Goal: Task Accomplishment & Management: Complete application form

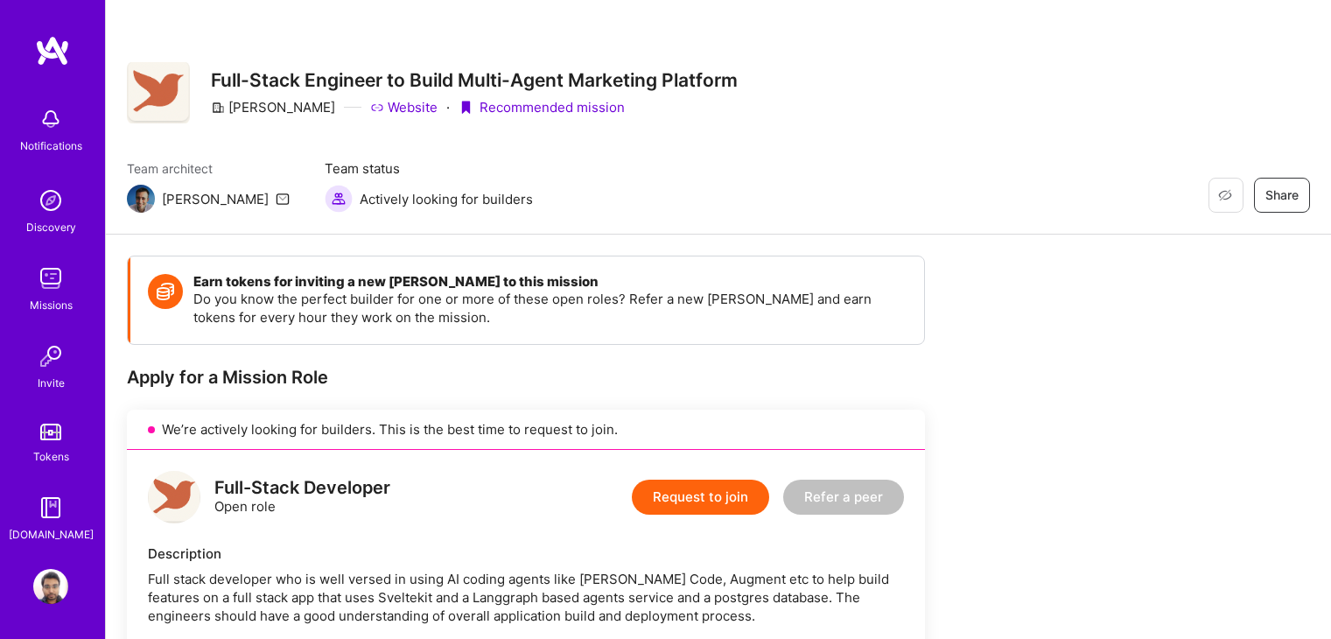
scroll to position [356, 0]
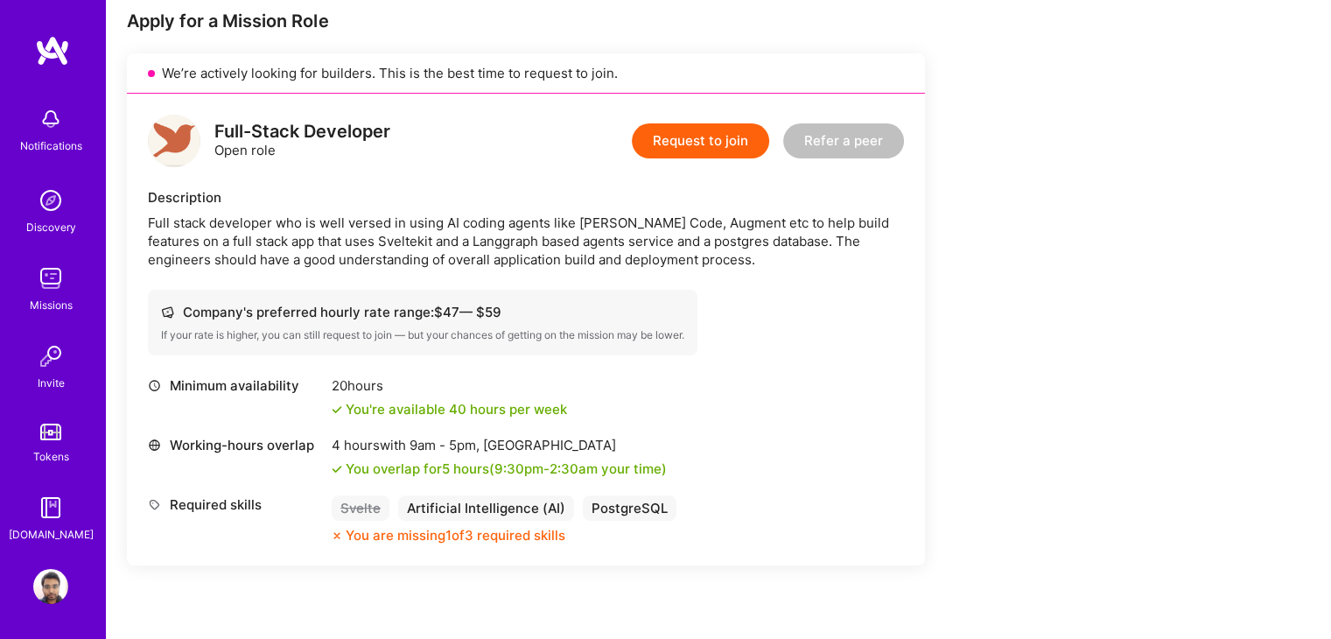
click at [703, 141] on button "Request to join" at bounding box center [700, 140] width 137 height 35
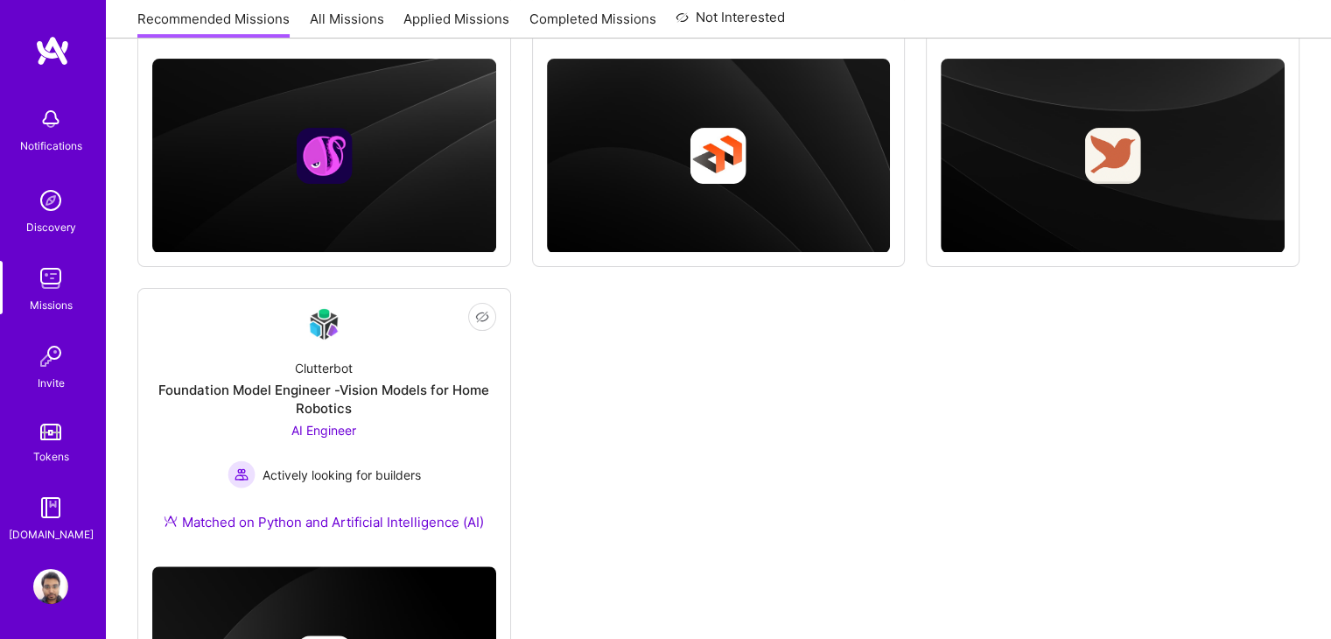
scroll to position [495, 0]
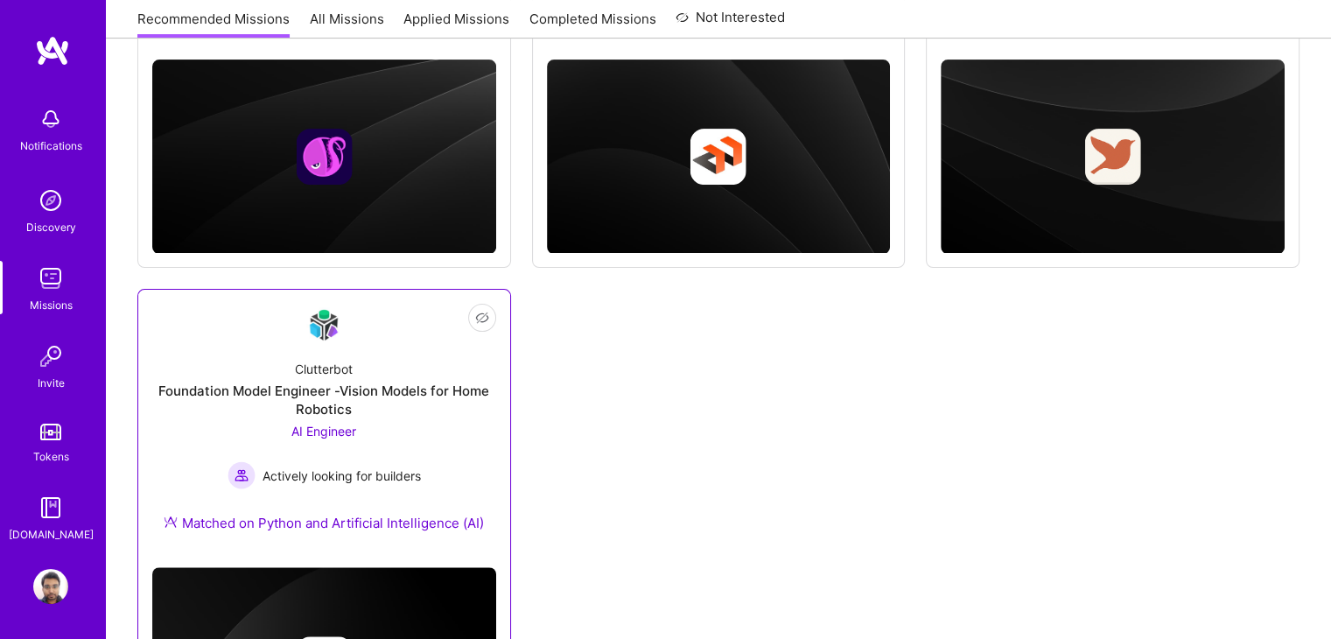
click at [458, 410] on div "Foundation Model Engineer -Vision Models for Home Robotics" at bounding box center [324, 399] width 344 height 37
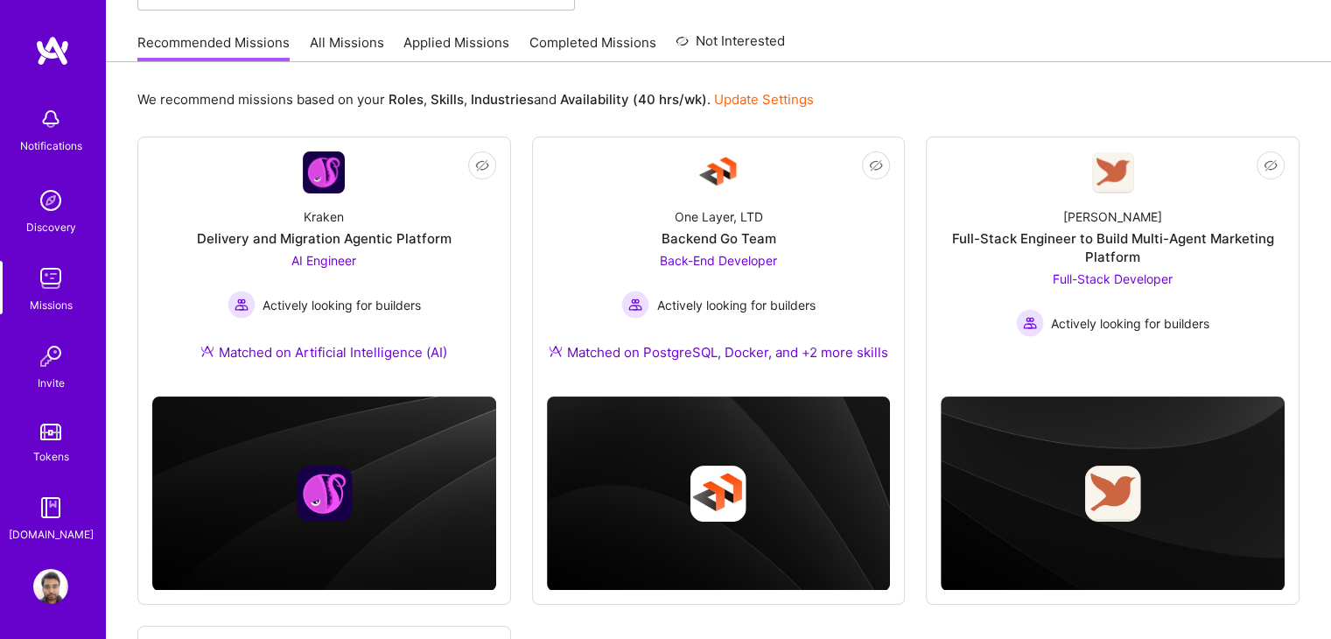
scroll to position [157, 0]
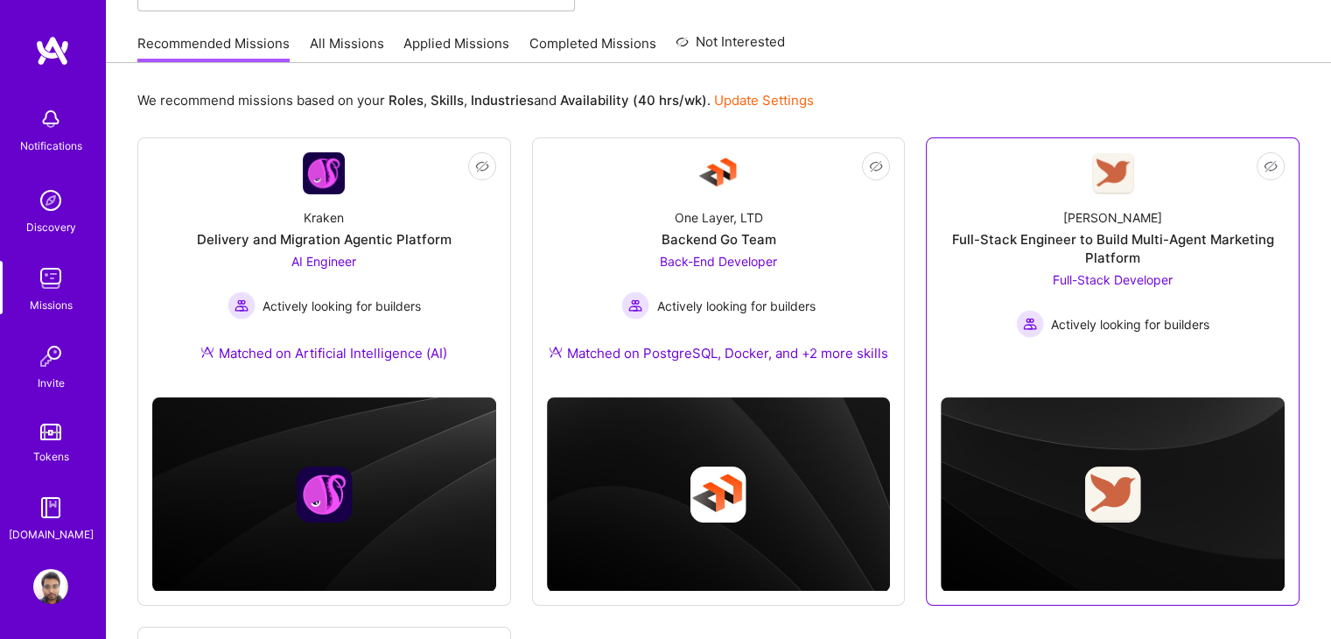
click at [993, 197] on div "[PERSON_NAME] Full-Stack Engineer to Build Multi-Agent Marketing Platform Full-…" at bounding box center [1113, 265] width 344 height 143
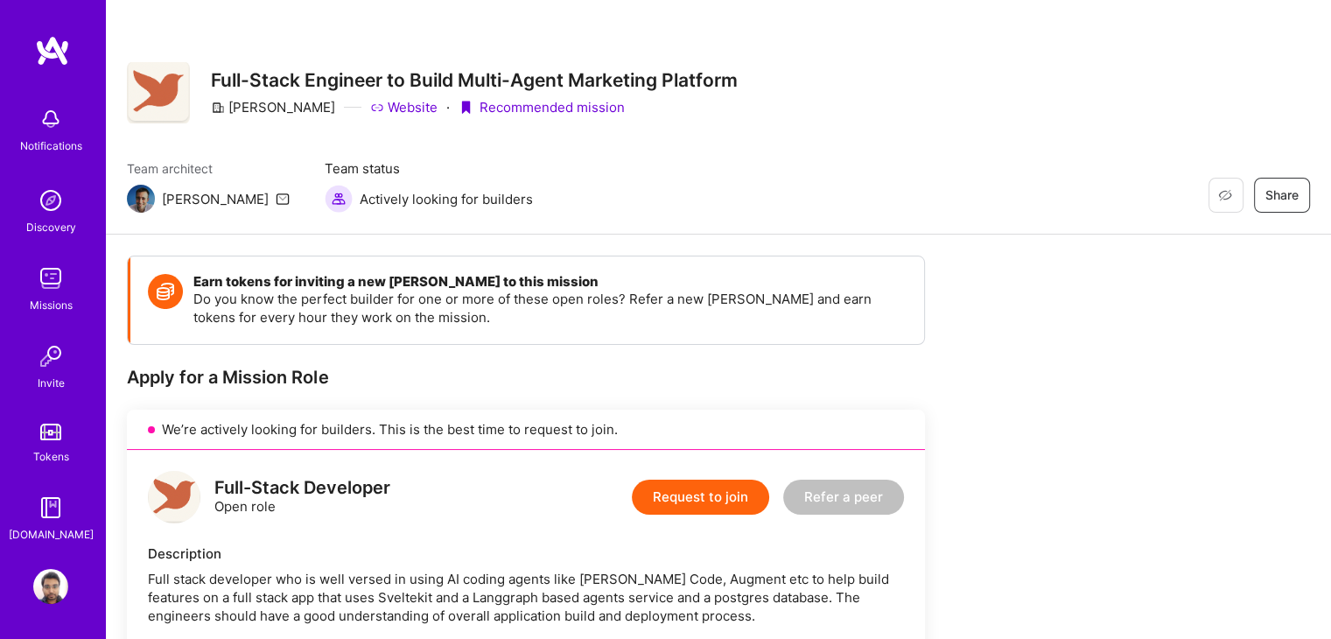
click at [384, 110] on link "Website" at bounding box center [403, 107] width 67 height 18
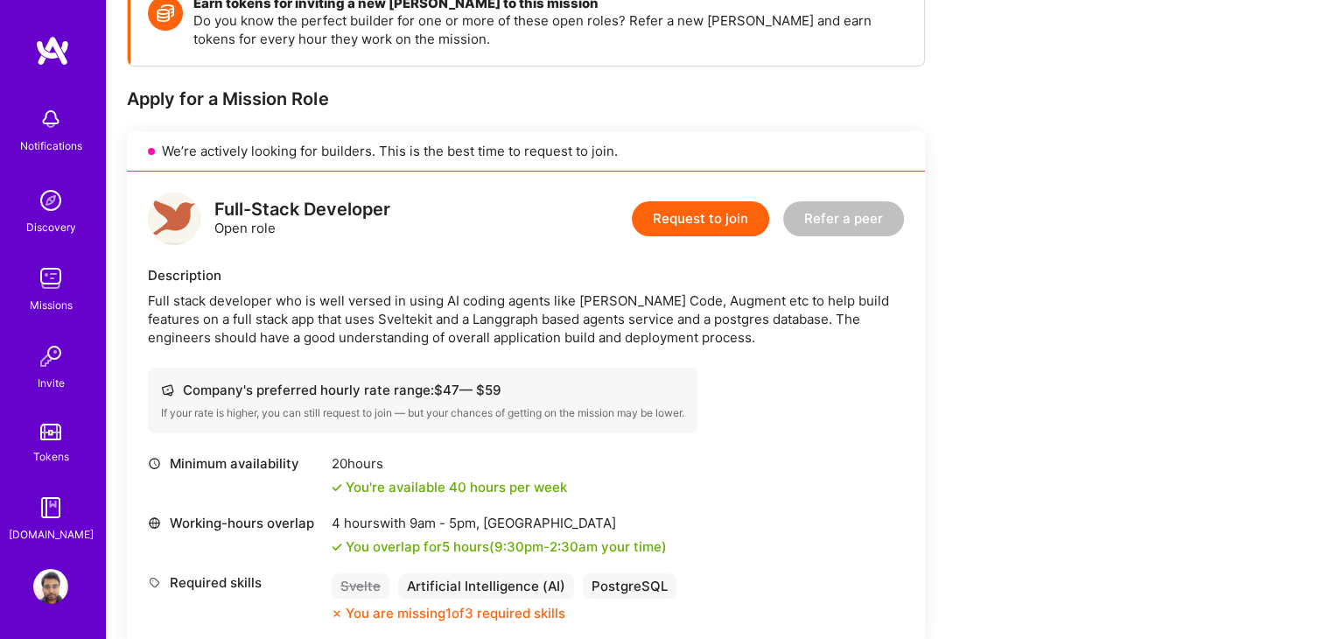
scroll to position [280, 0]
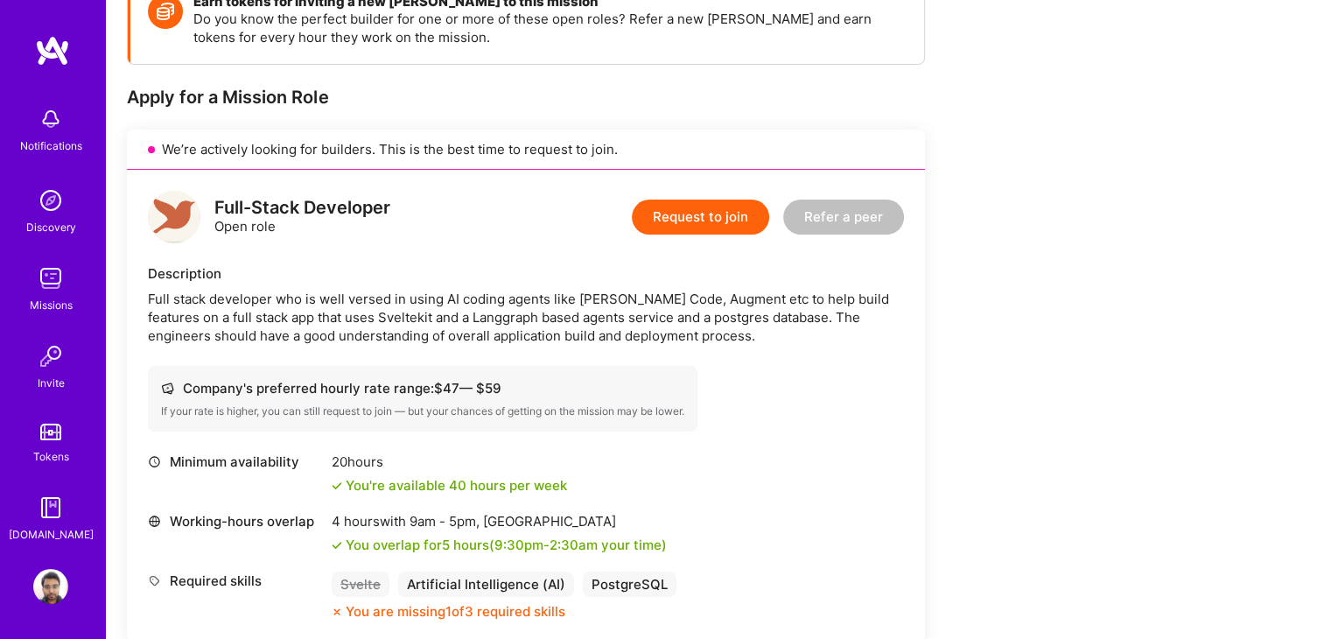
click at [742, 230] on button "Request to join" at bounding box center [700, 216] width 137 height 35
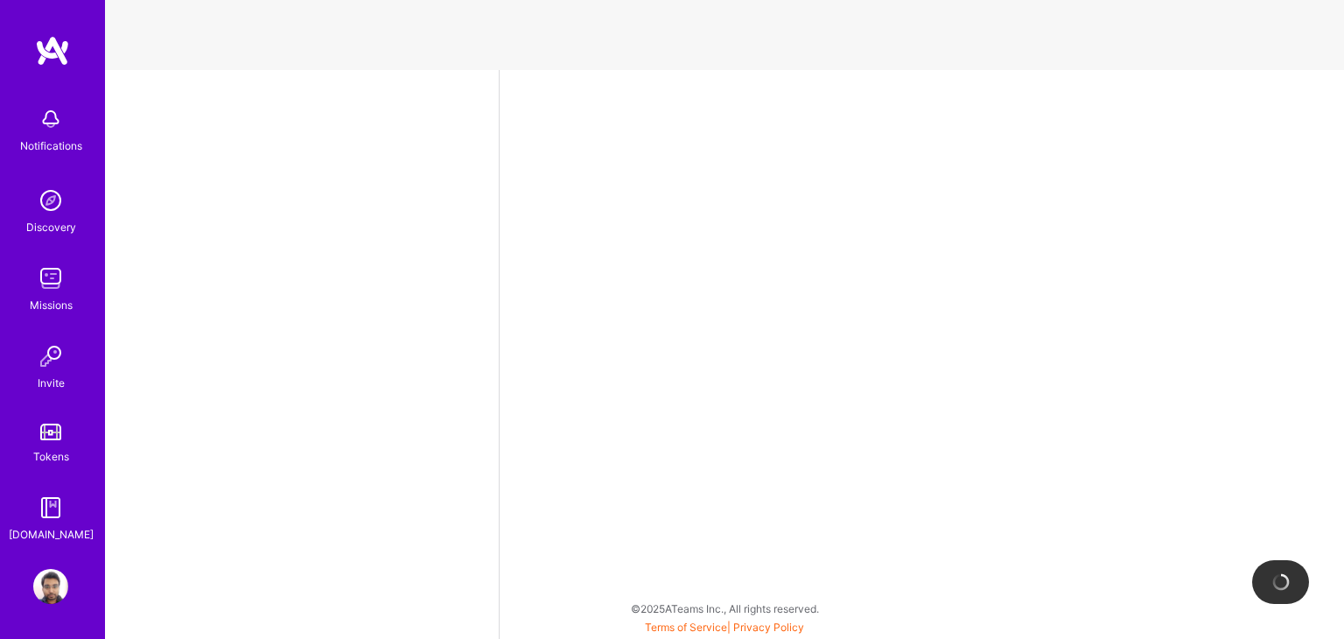
select select "IN"
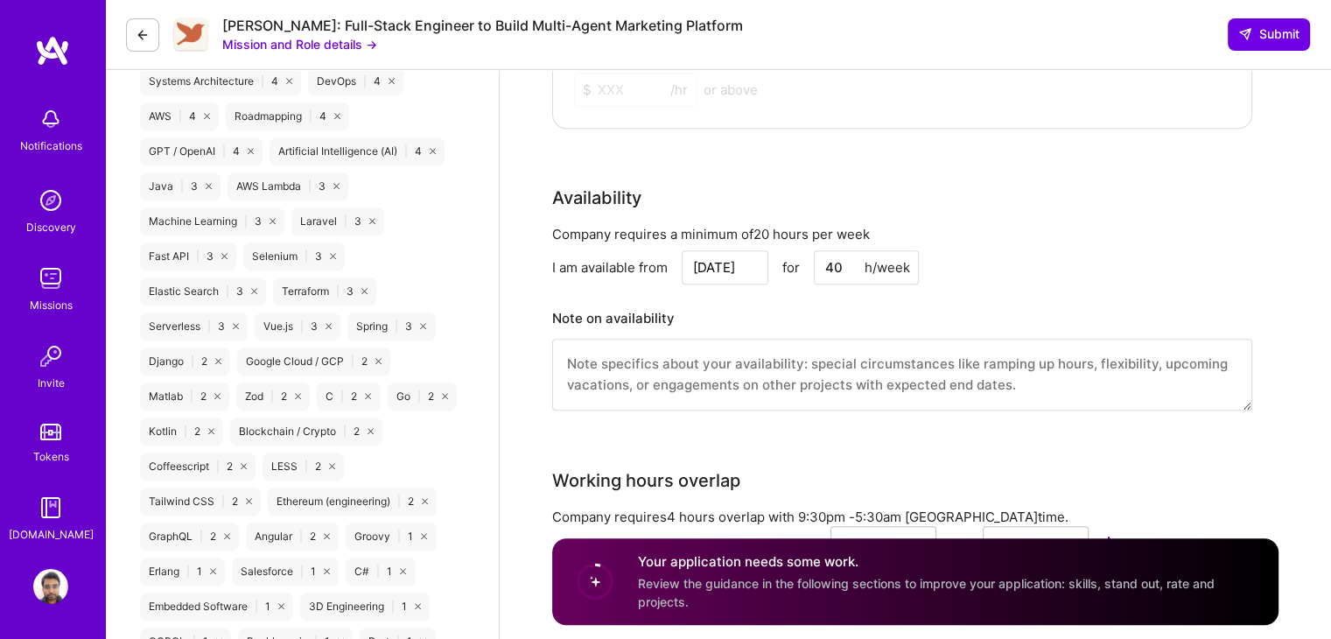
scroll to position [1385, 0]
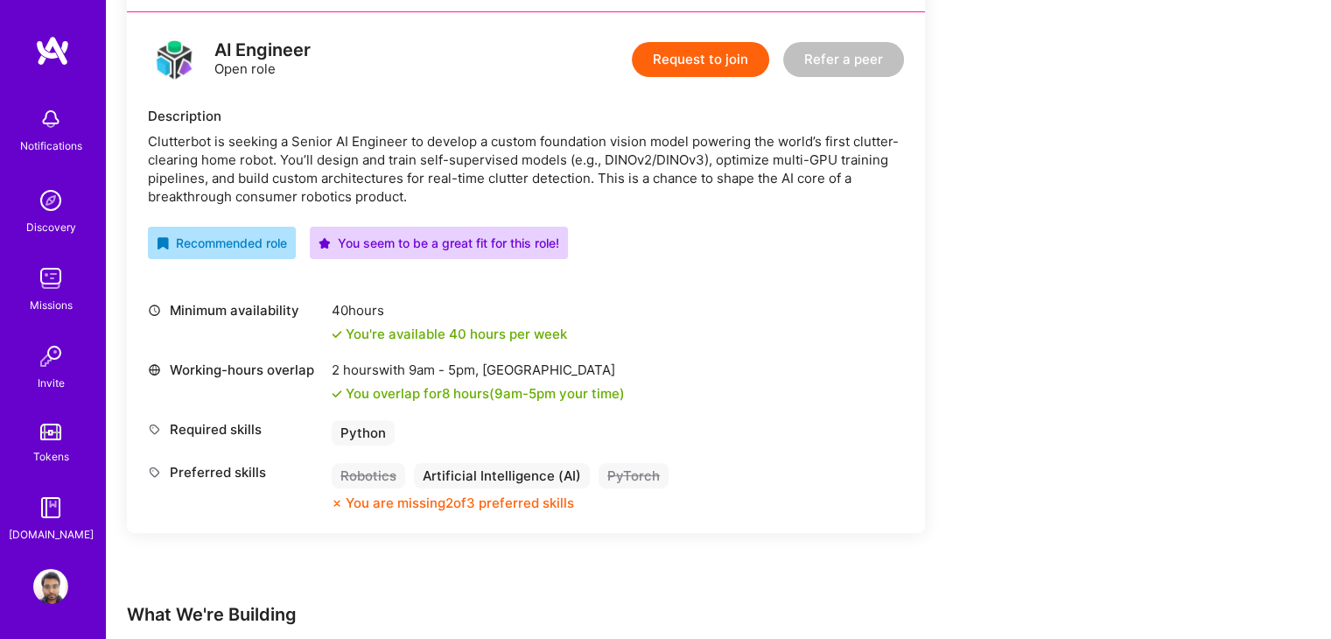
scroll to position [439, 0]
